Goal: Complete application form: Complete application form

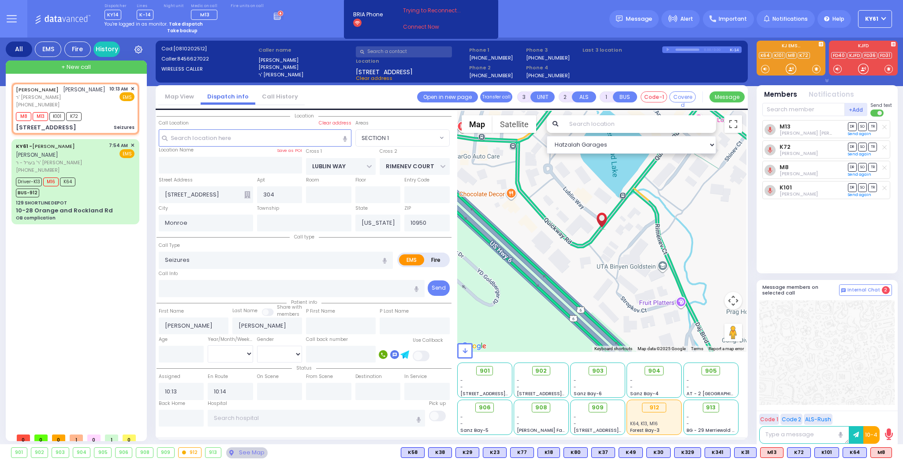
select select "SECTION 1"
select select
type input "6"
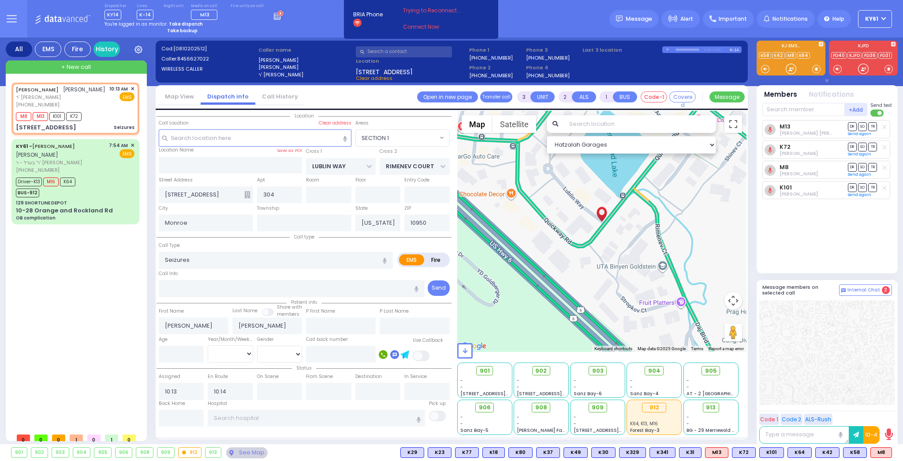
select select
radio input "true"
type input "Unknown"
select select "Year"
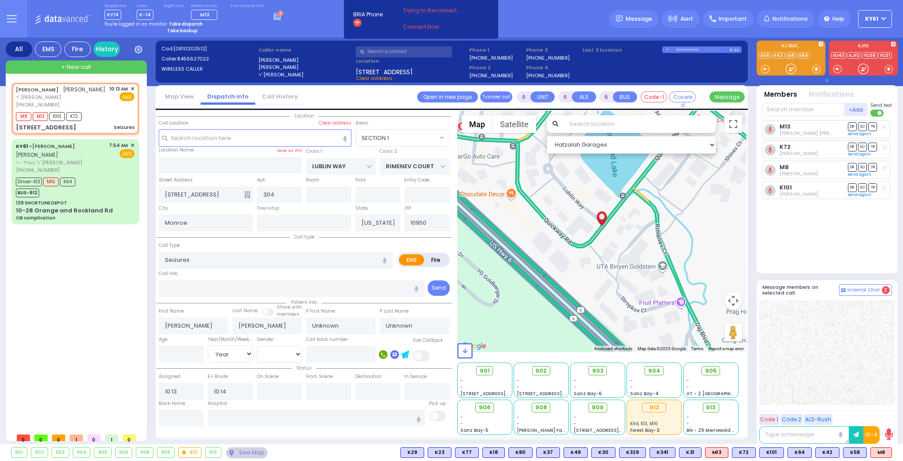
select select "Hatzalah Garages"
select select "SECTION 1"
select select
radio input "true"
select select "Year"
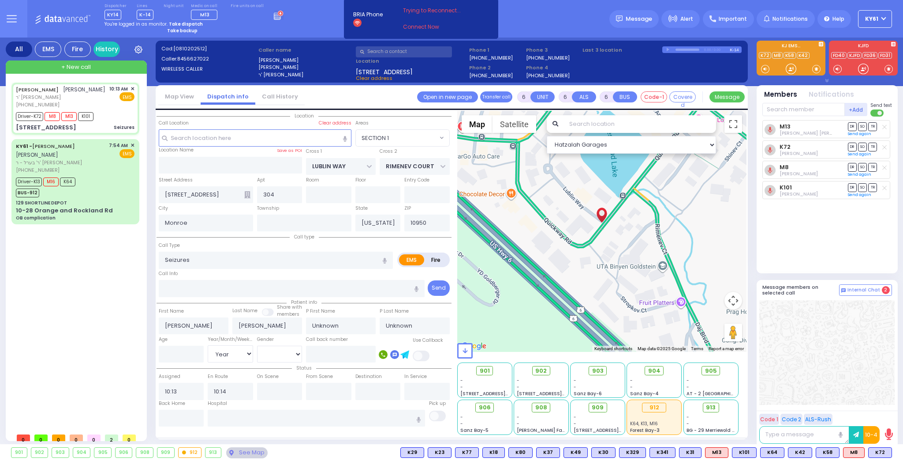
type input "10:16"
type input "10:35"
select select "Hatzalah Garages"
select select
radio input "true"
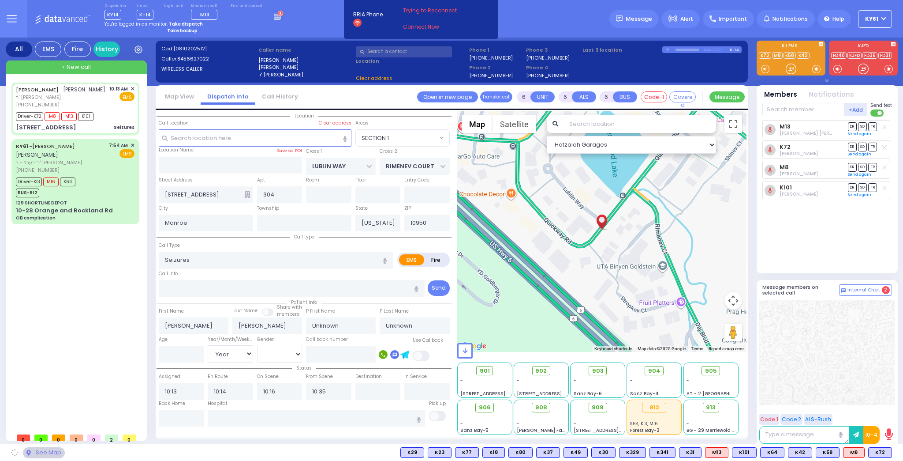
select select "Year"
select select "Hatzalah Garages"
select select "SECTION 1"
select select
radio input "true"
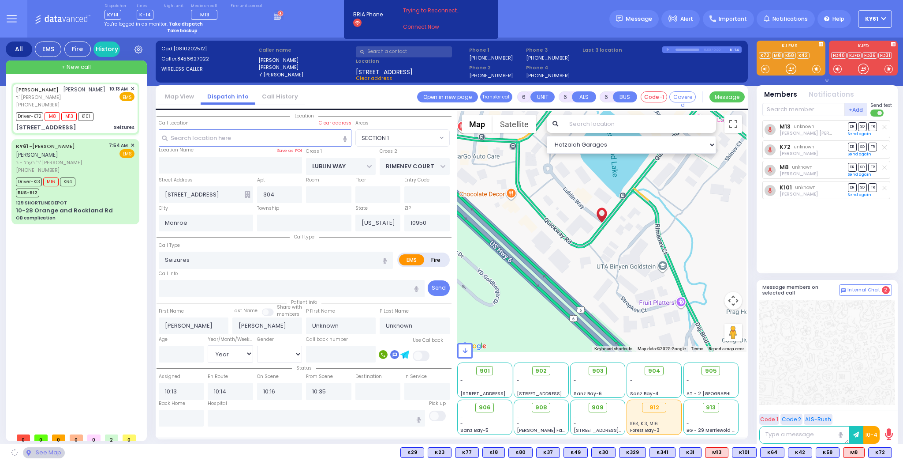
select select "Year"
select select
select select "Hatzalah Garages"
select select "SECTION 1"
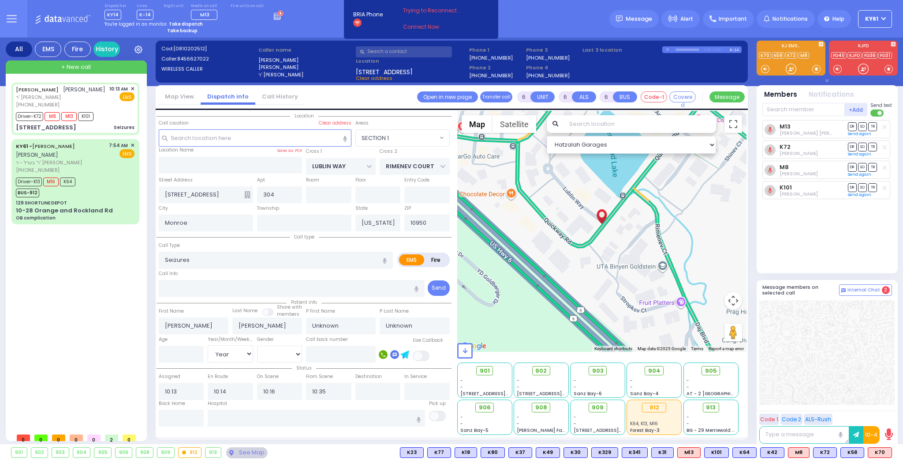
select select
radio input "true"
type input "[PERSON_NAME]"
select select "Year"
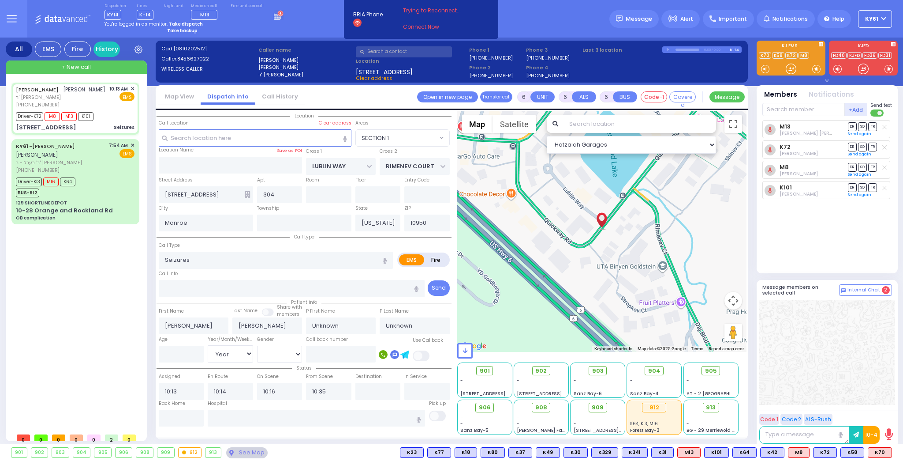
select select "[DEMOGRAPHIC_DATA]"
select select "Hatzalah Garages"
select select "SECTION 1"
select select
radio input "true"
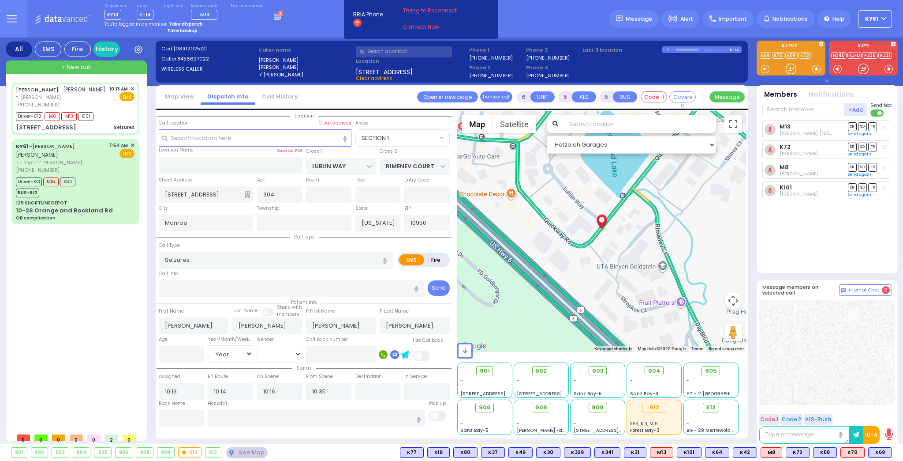
type input "6"
select select "Year"
select select "[DEMOGRAPHIC_DATA]"
select select "Hatzalah Garages"
select select "SECTION 1"
